Goal: Task Accomplishment & Management: Use online tool/utility

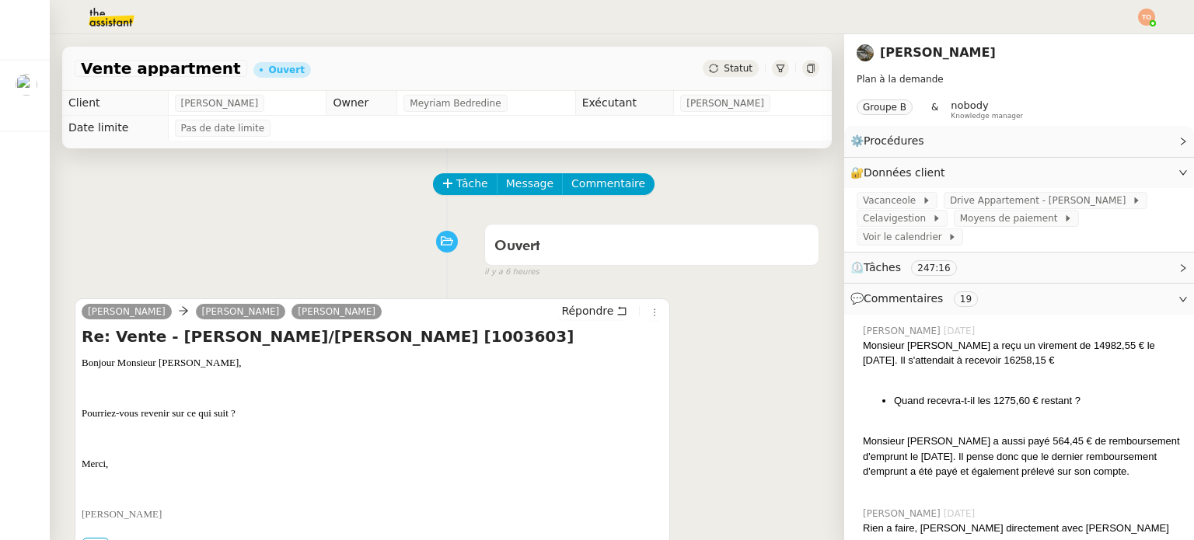
scroll to position [78, 0]
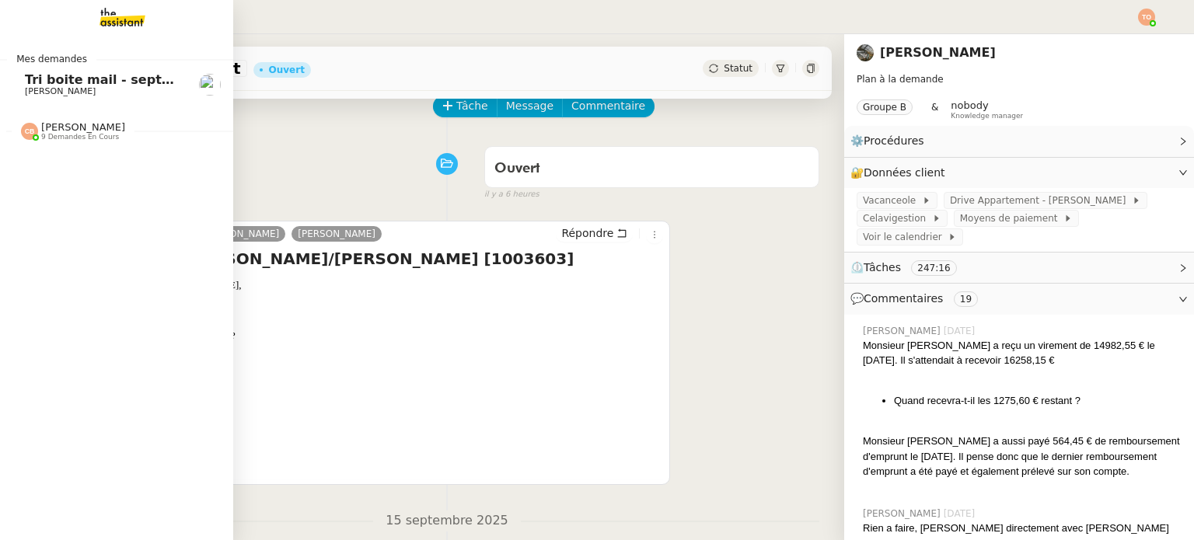
drag, startPoint x: 20, startPoint y: 87, endPoint x: 82, endPoint y: 89, distance: 61.4
click at [25, 87] on span "[PERSON_NAME]" at bounding box center [60, 91] width 71 height 10
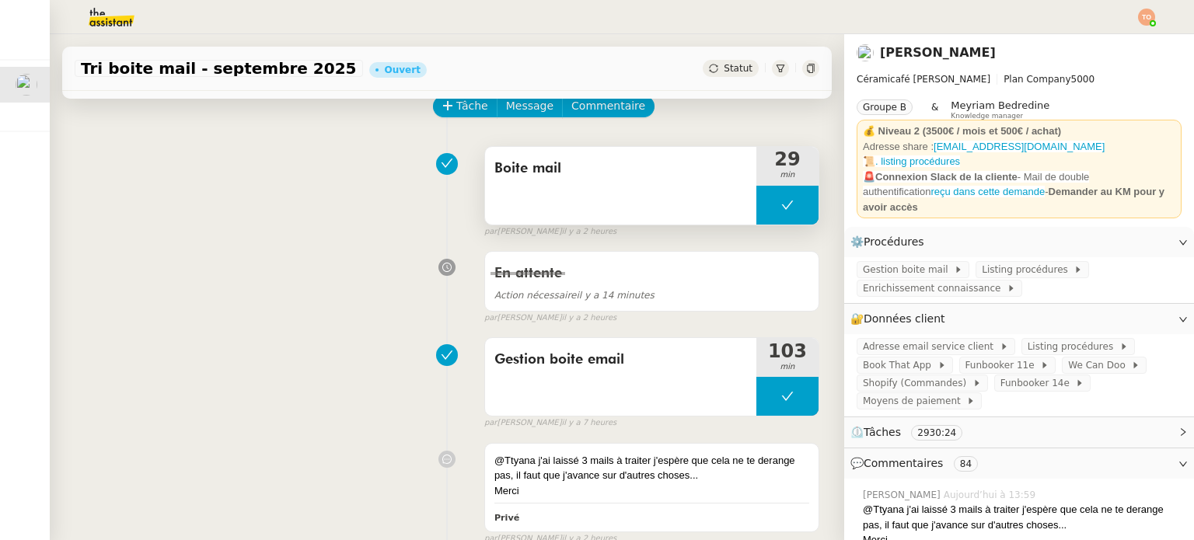
click at [759, 197] on button at bounding box center [787, 205] width 62 height 39
click at [766, 204] on icon at bounding box center [772, 205] width 12 height 12
click at [781, 206] on icon at bounding box center [787, 205] width 12 height 12
click at [797, 206] on icon at bounding box center [803, 205] width 12 height 12
click at [756, 212] on button at bounding box center [787, 205] width 62 height 39
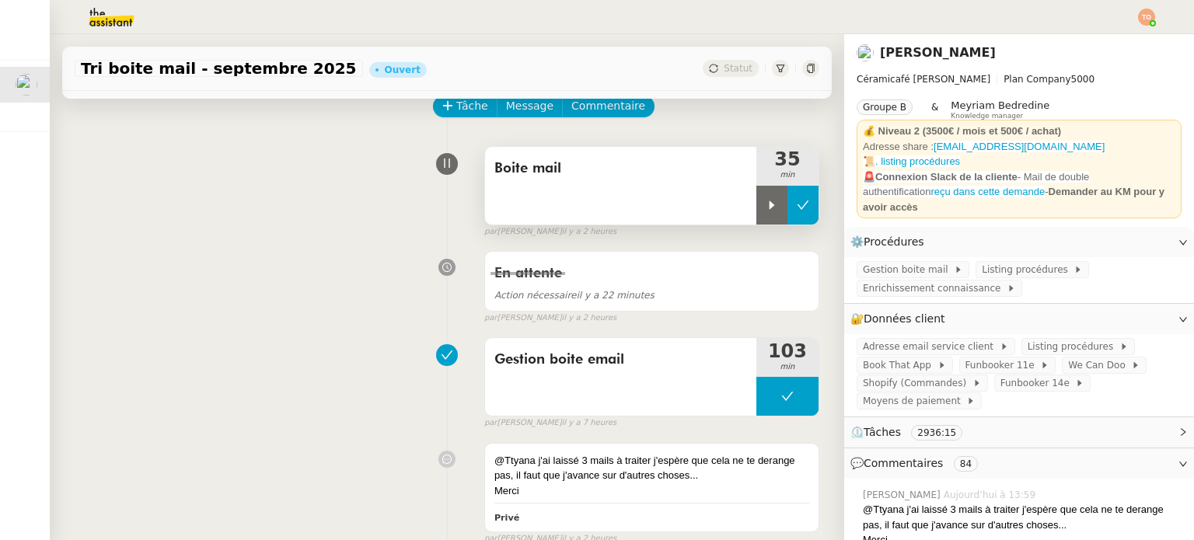
click at [766, 211] on icon at bounding box center [772, 205] width 12 height 12
click at [781, 202] on icon at bounding box center [787, 205] width 12 height 12
click at [784, 201] on div at bounding box center [787, 205] width 62 height 39
click at [787, 199] on div at bounding box center [787, 205] width 62 height 39
click at [788, 200] on button at bounding box center [802, 205] width 31 height 39
